Goal: Task Accomplishment & Management: Use online tool/utility

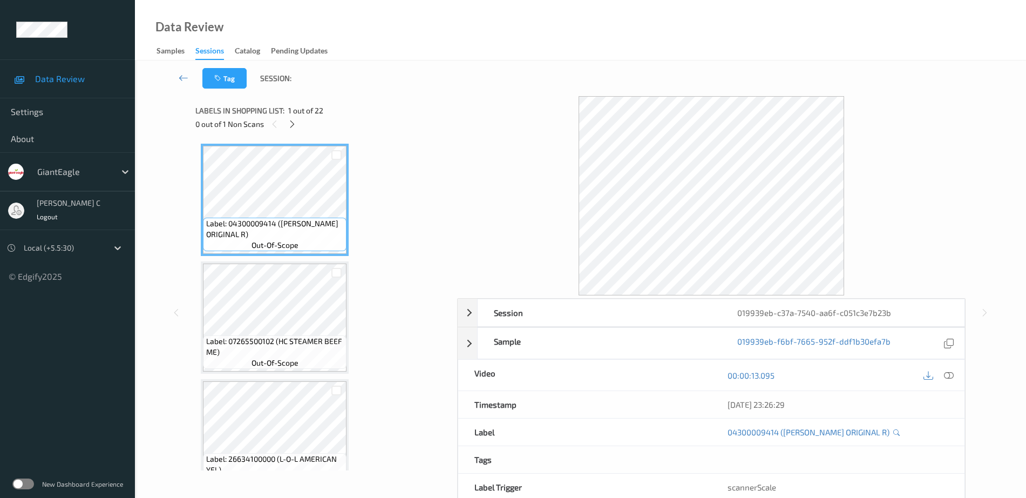
drag, startPoint x: 300, startPoint y: 116, endPoint x: 296, endPoint y: 123, distance: 8.2
click at [300, 116] on div "Labels in shopping list: 1 out of 22" at bounding box center [322, 110] width 254 height 13
click at [295, 124] on icon at bounding box center [292, 124] width 9 height 10
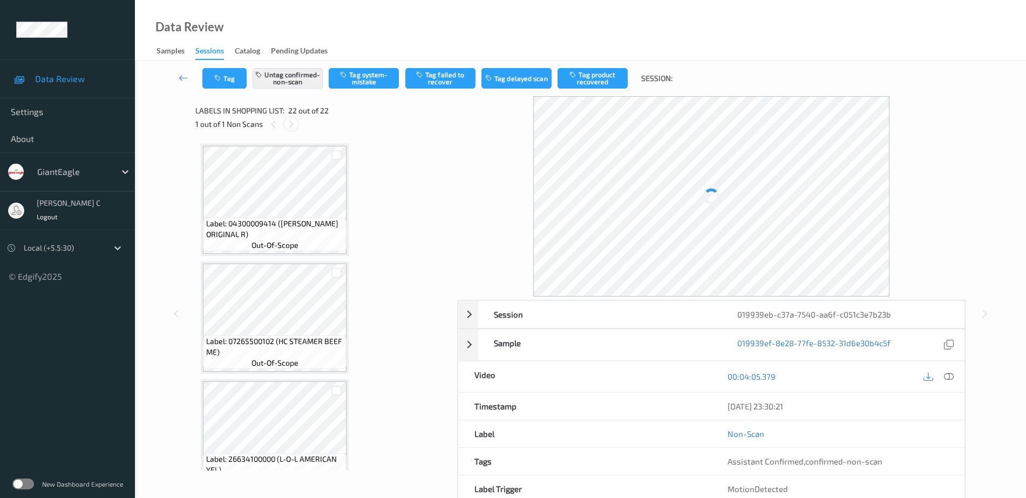
scroll to position [2262, 0]
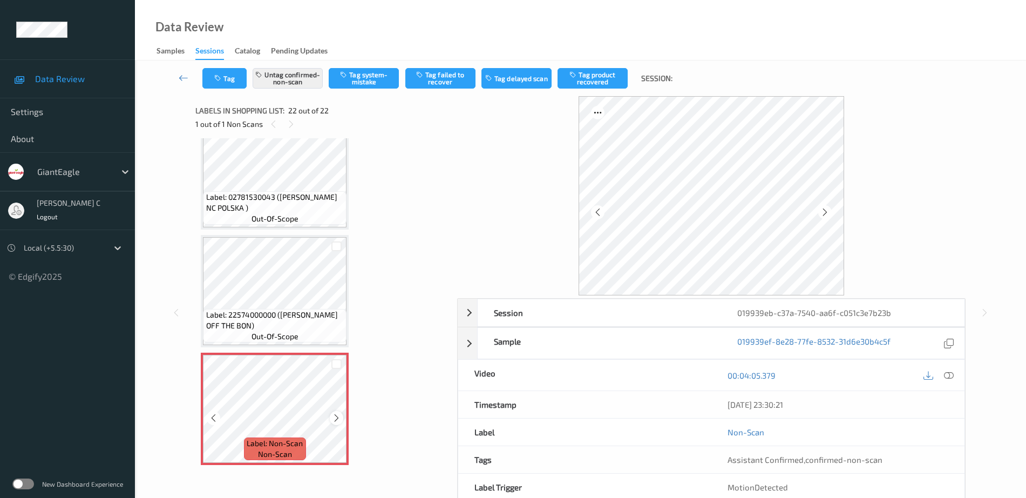
click at [337, 419] on icon at bounding box center [336, 418] width 9 height 10
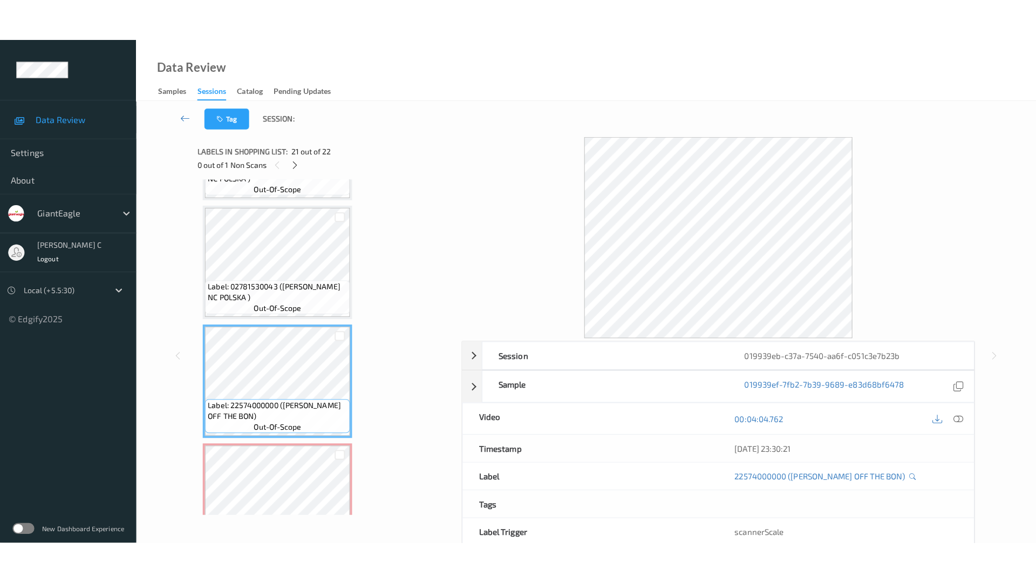
scroll to position [2195, 0]
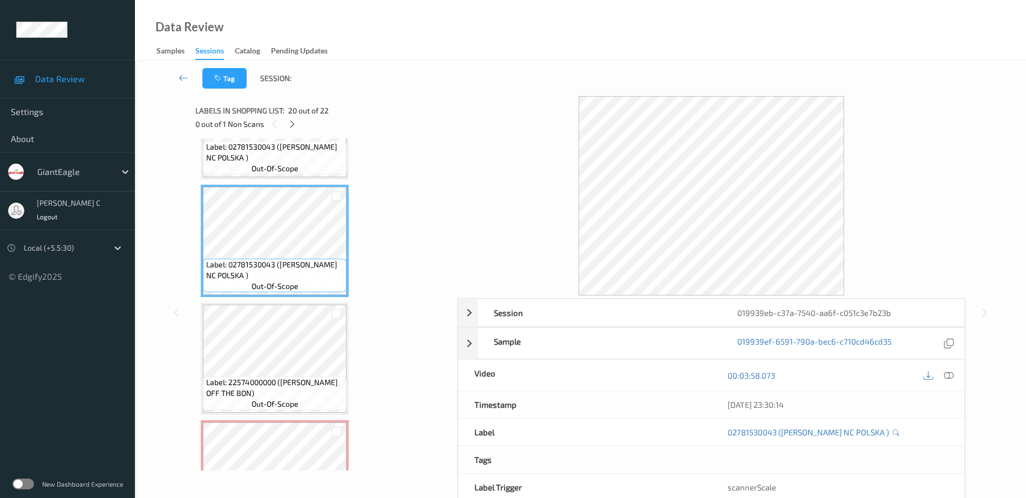
click at [949, 374] on icon at bounding box center [949, 375] width 10 height 10
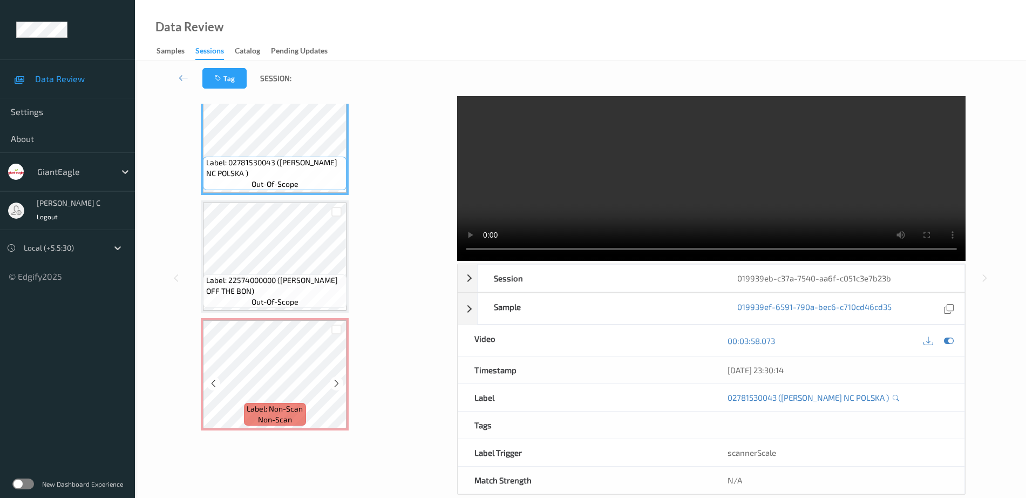
scroll to position [53, 0]
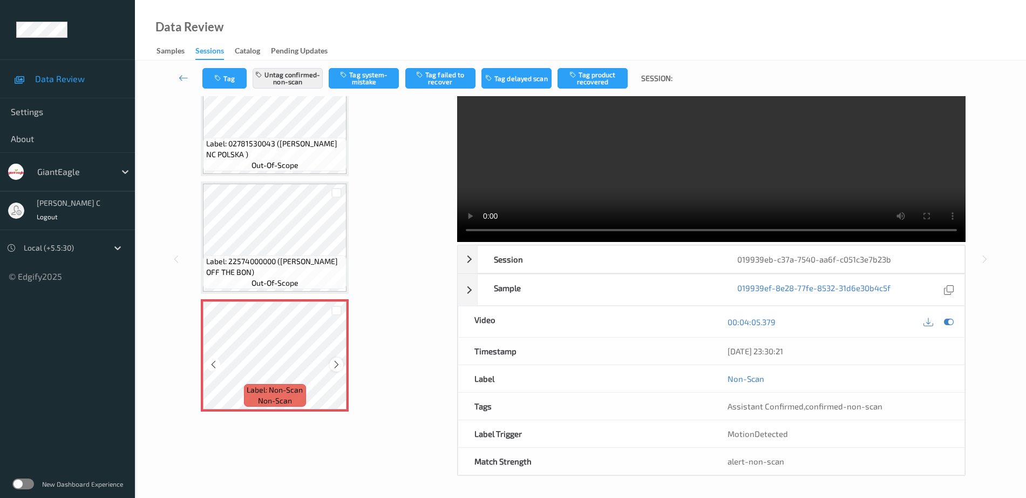
click at [338, 364] on icon at bounding box center [336, 364] width 9 height 10
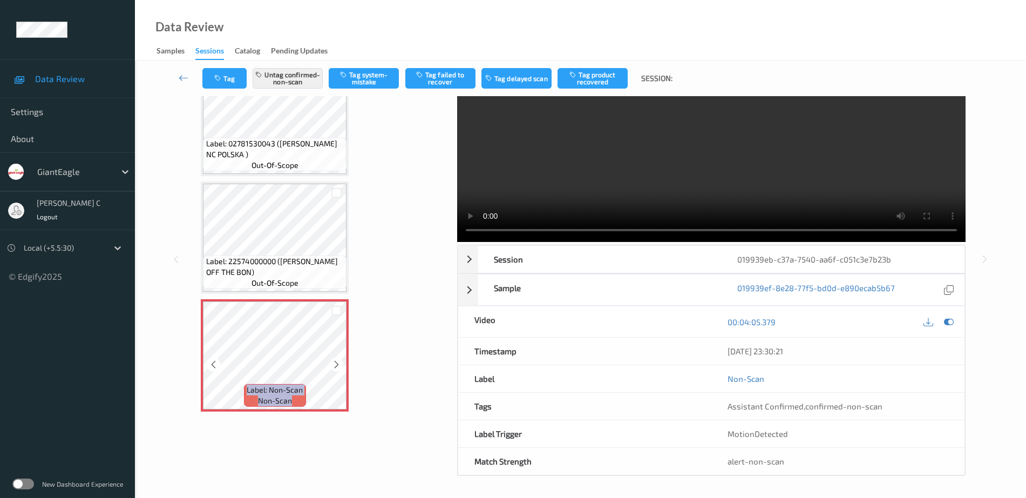
click at [338, 364] on icon at bounding box center [336, 364] width 9 height 10
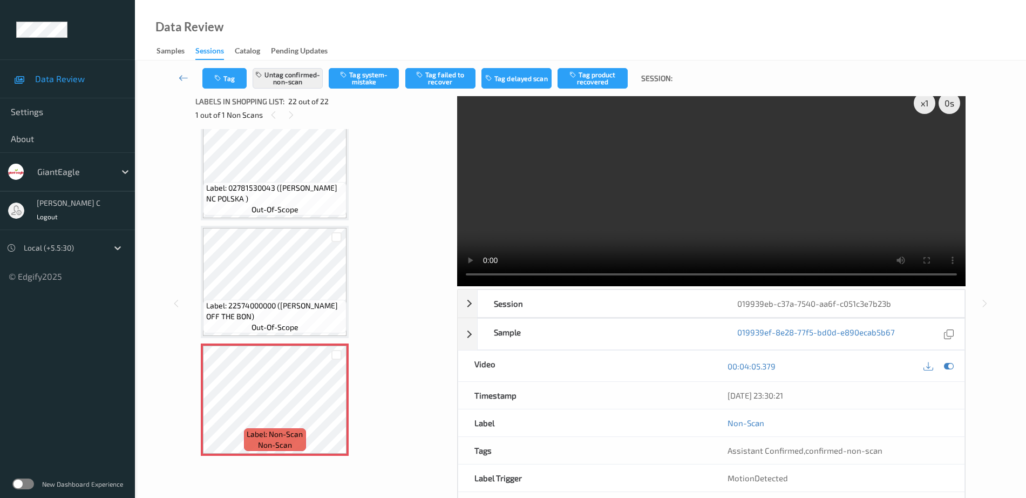
scroll to position [0, 0]
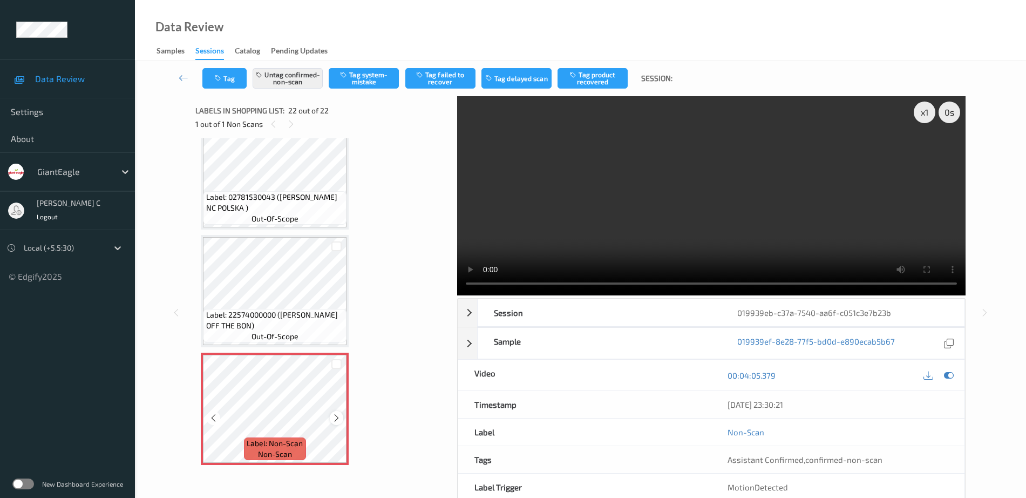
click at [332, 416] on icon at bounding box center [336, 418] width 9 height 10
